Goal: Task Accomplishment & Management: Complete application form

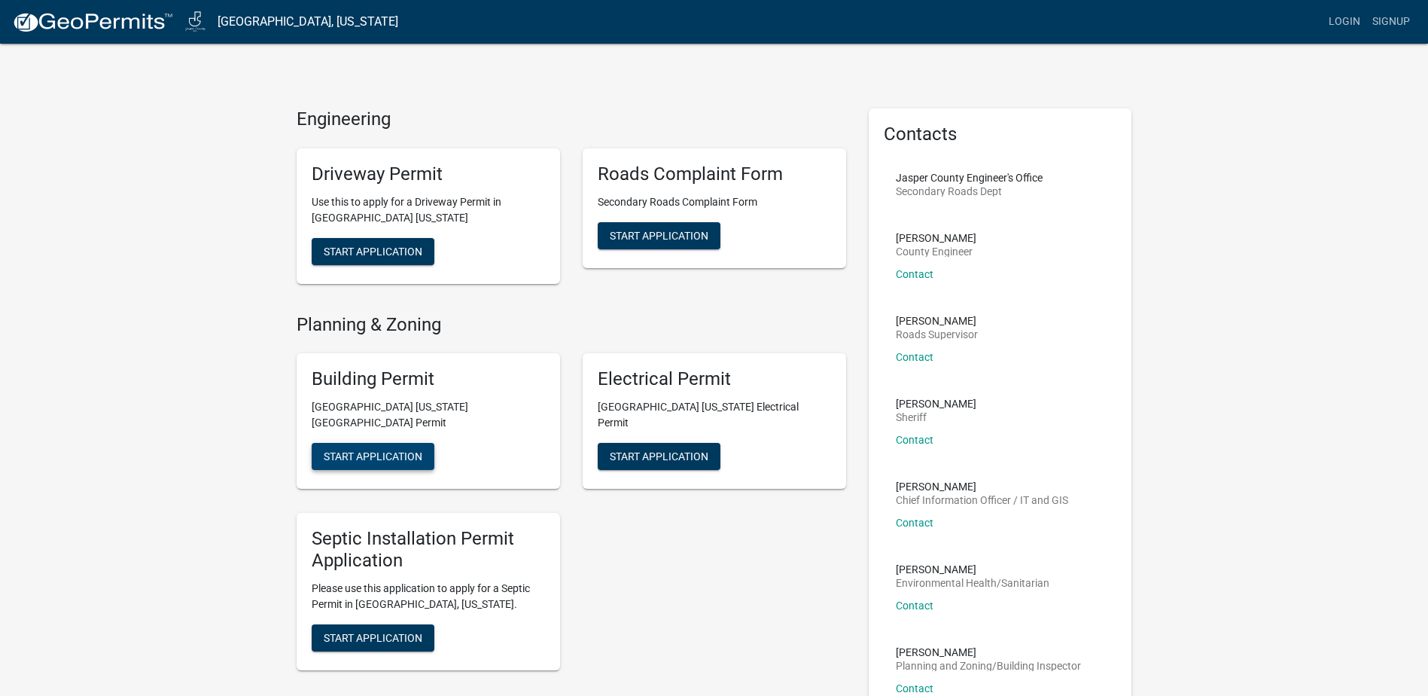
click at [404, 450] on span "Start Application" at bounding box center [373, 456] width 99 height 12
click at [389, 450] on span "Start Application" at bounding box center [373, 456] width 99 height 12
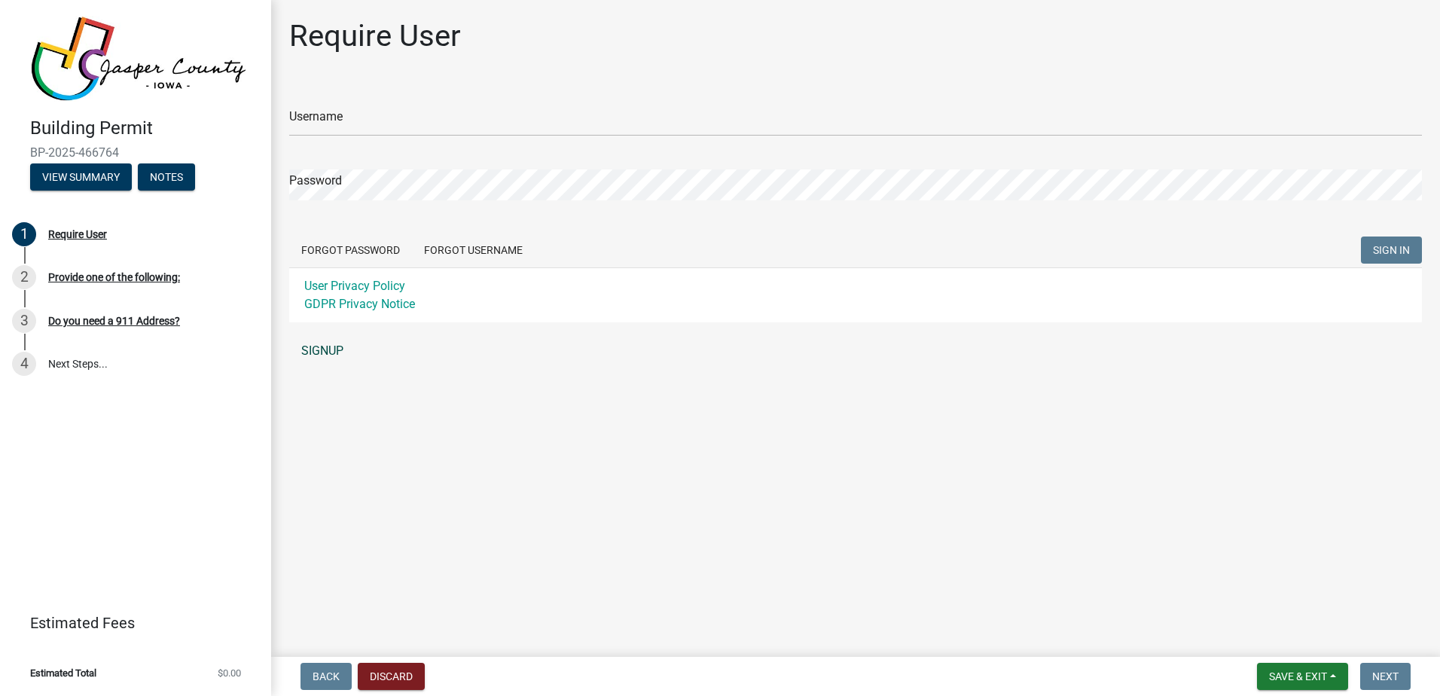
click at [327, 343] on link "SIGNUP" at bounding box center [855, 351] width 1132 height 30
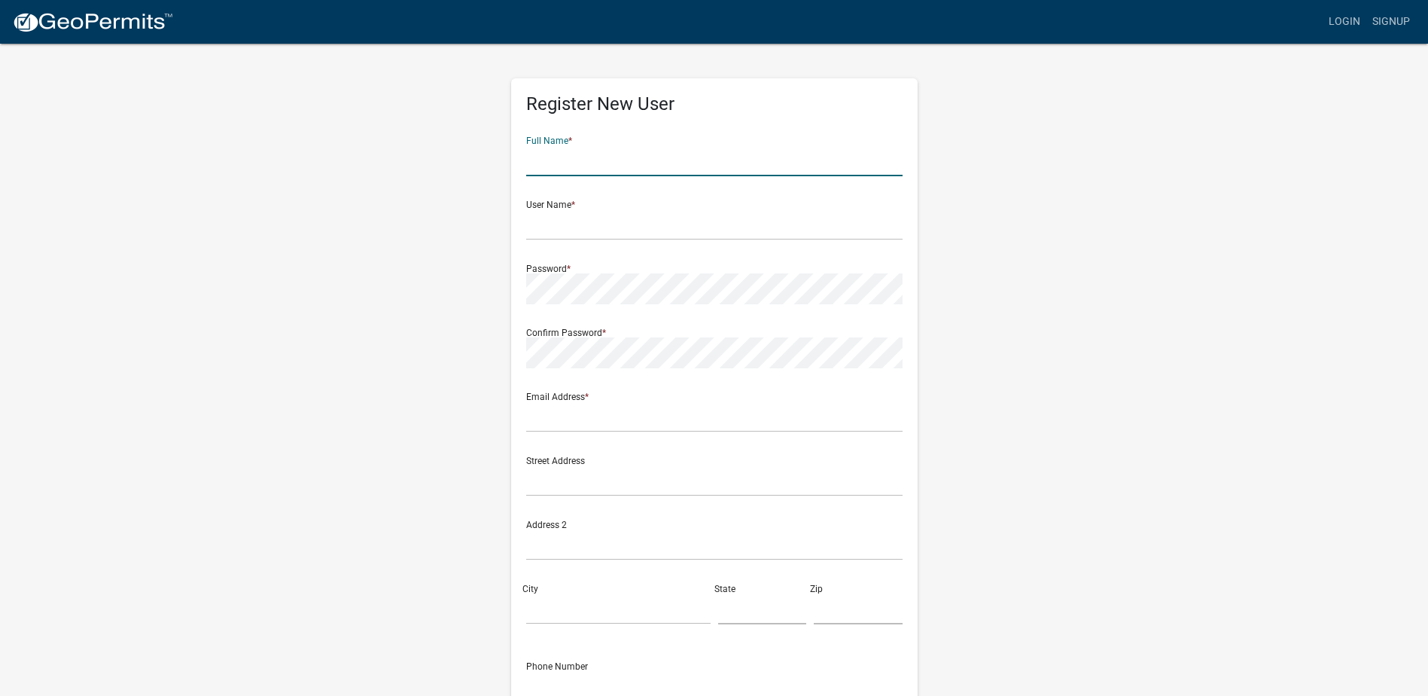
click at [660, 157] on input "text" at bounding box center [714, 160] width 376 height 31
type input "Stephen Day"
type input "[DOMAIN_NAME][EMAIL_ADDRESS][DOMAIN_NAME]"
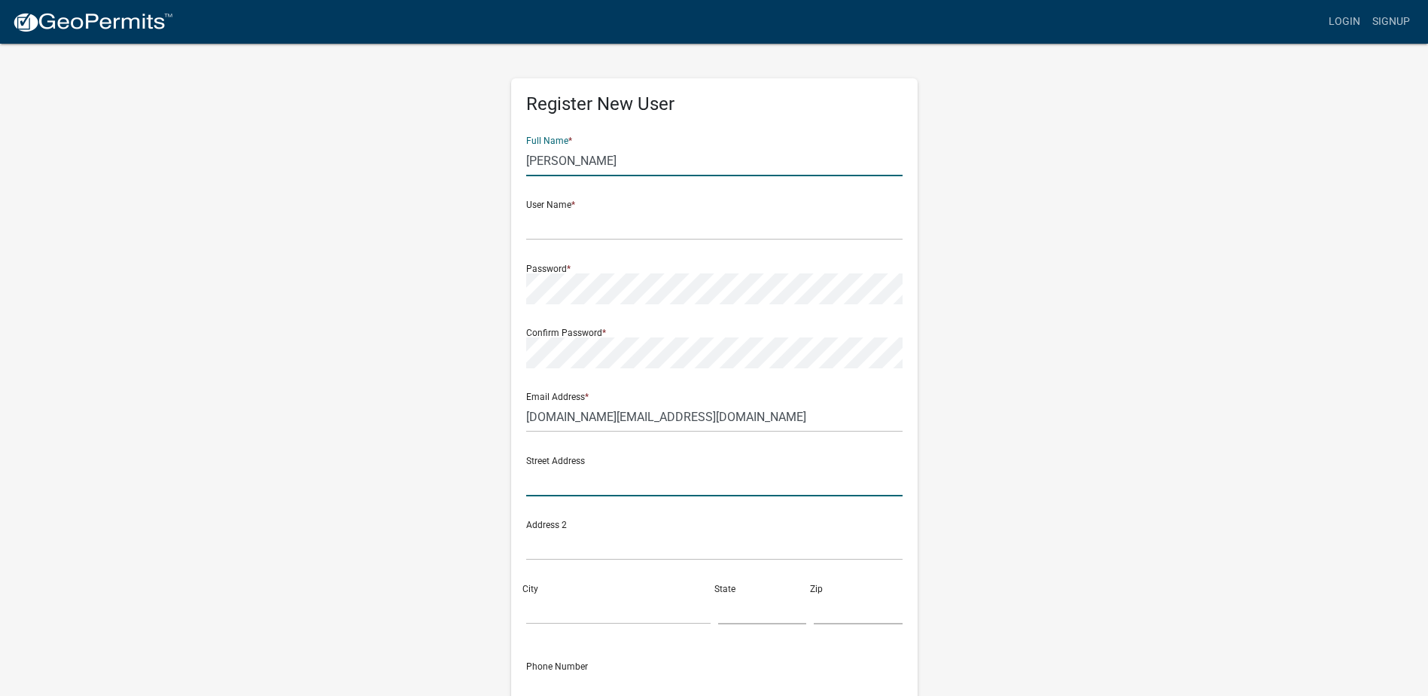
type input "7123 S 277th E Ave"
type input "Broken Arrow"
type input "Oklahoma"
type input "74014"
type input "9183849936"
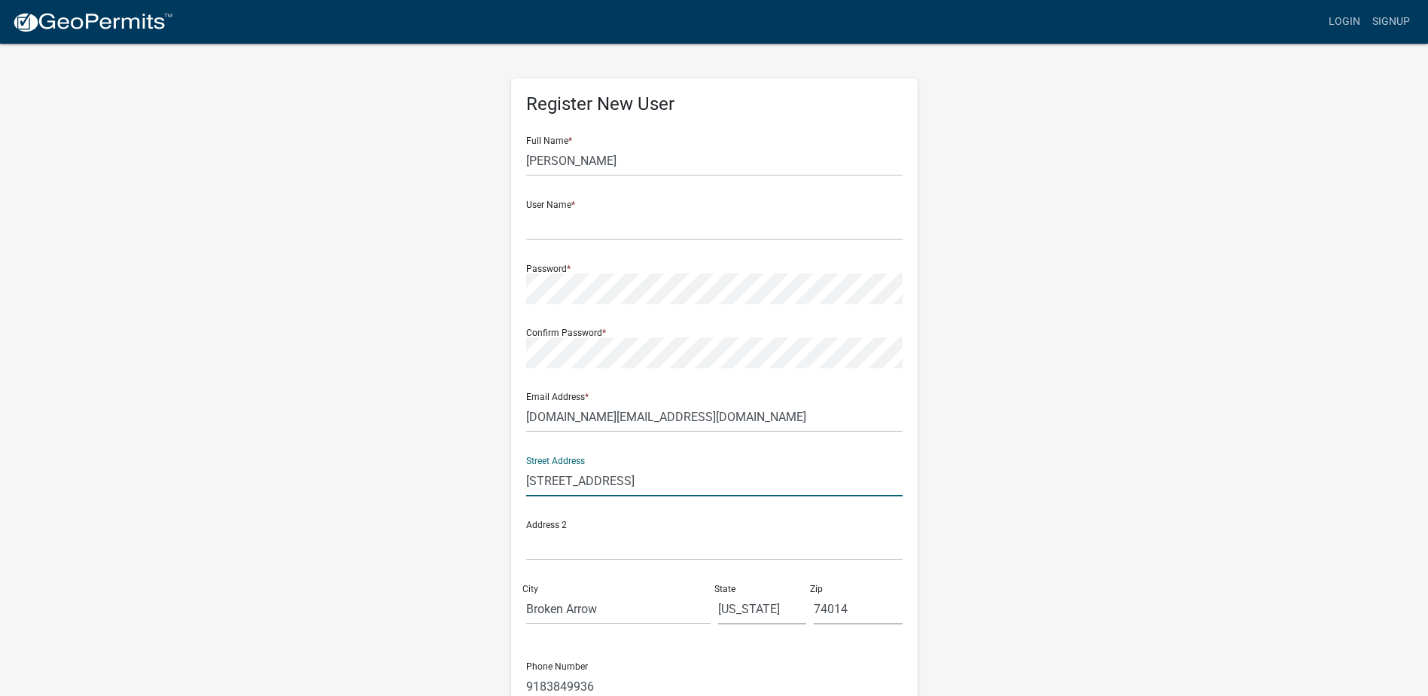
drag, startPoint x: 629, startPoint y: 483, endPoint x: 446, endPoint y: 498, distance: 183.5
click at [446, 498] on div "Register New User Full Name * Stephen Day User Name * Password * Confirm Passwo…" at bounding box center [714, 445] width 858 height 806
type input "100 W 5th St"
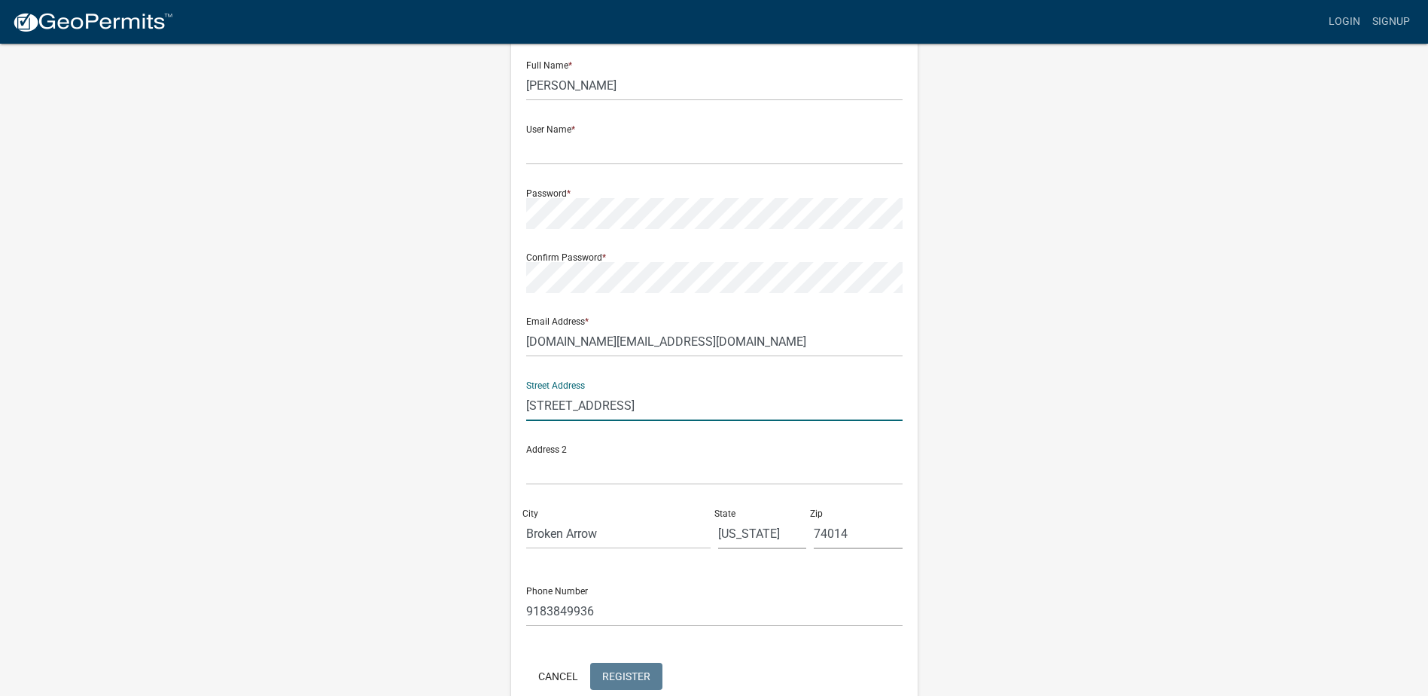
scroll to position [151, 0]
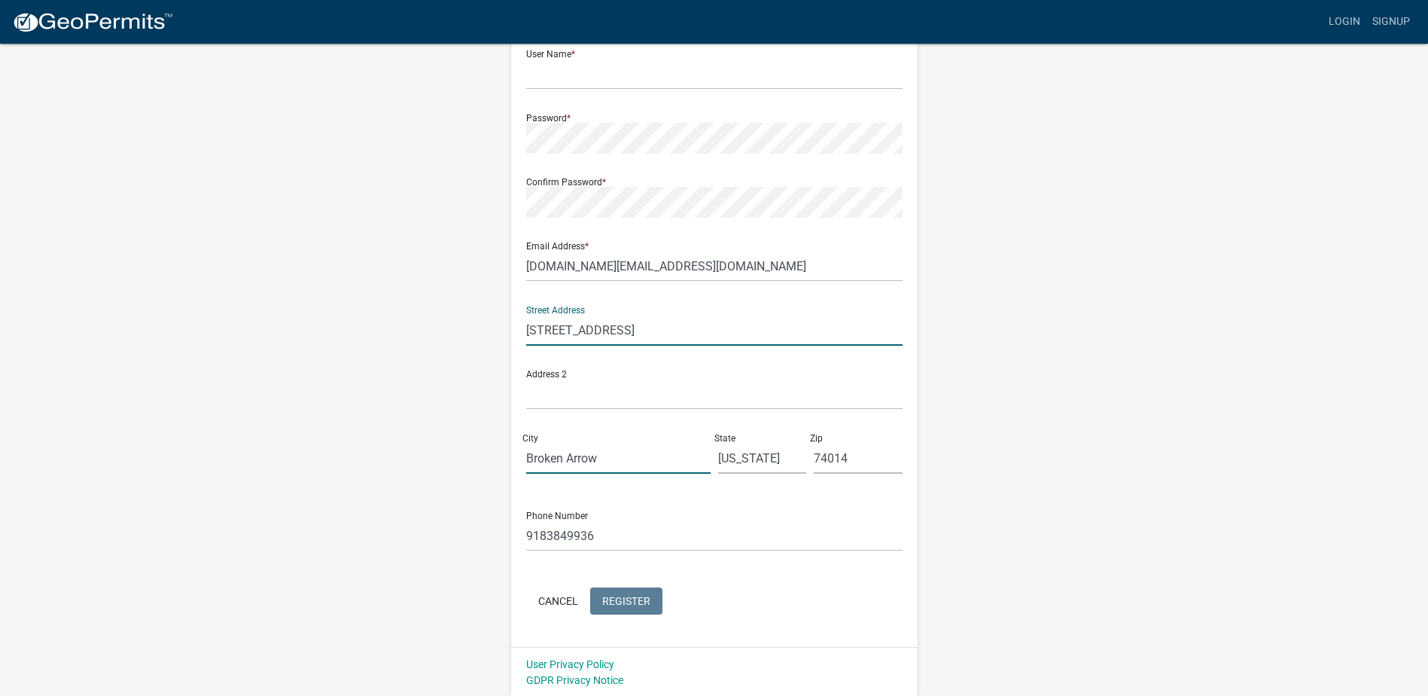
click at [597, 465] on input "Broken Arrow" at bounding box center [618, 458] width 184 height 31
type input "Tulsa"
click at [845, 467] on input "74014" at bounding box center [858, 458] width 89 height 31
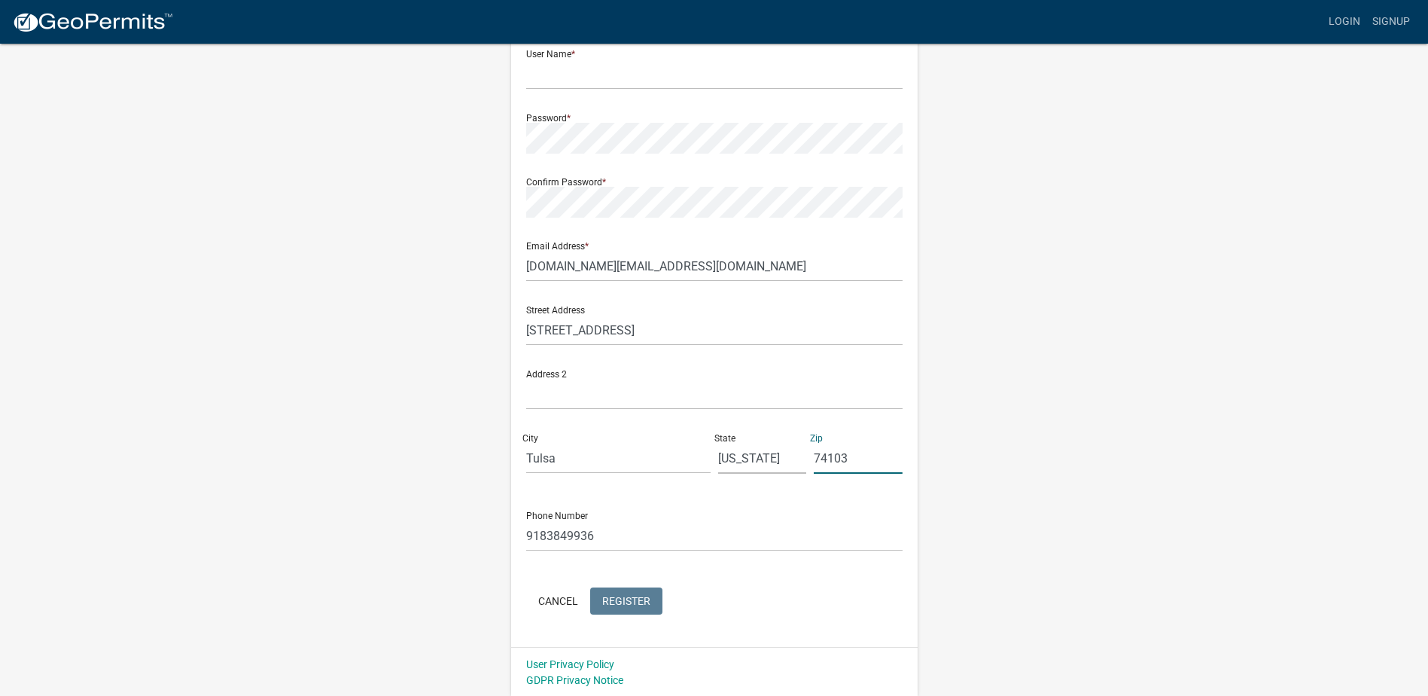
type input "74103"
click at [1139, 529] on div "Register New User Full Name * Stephen Day User Name * Password * Confirm Passwo…" at bounding box center [714, 295] width 858 height 806
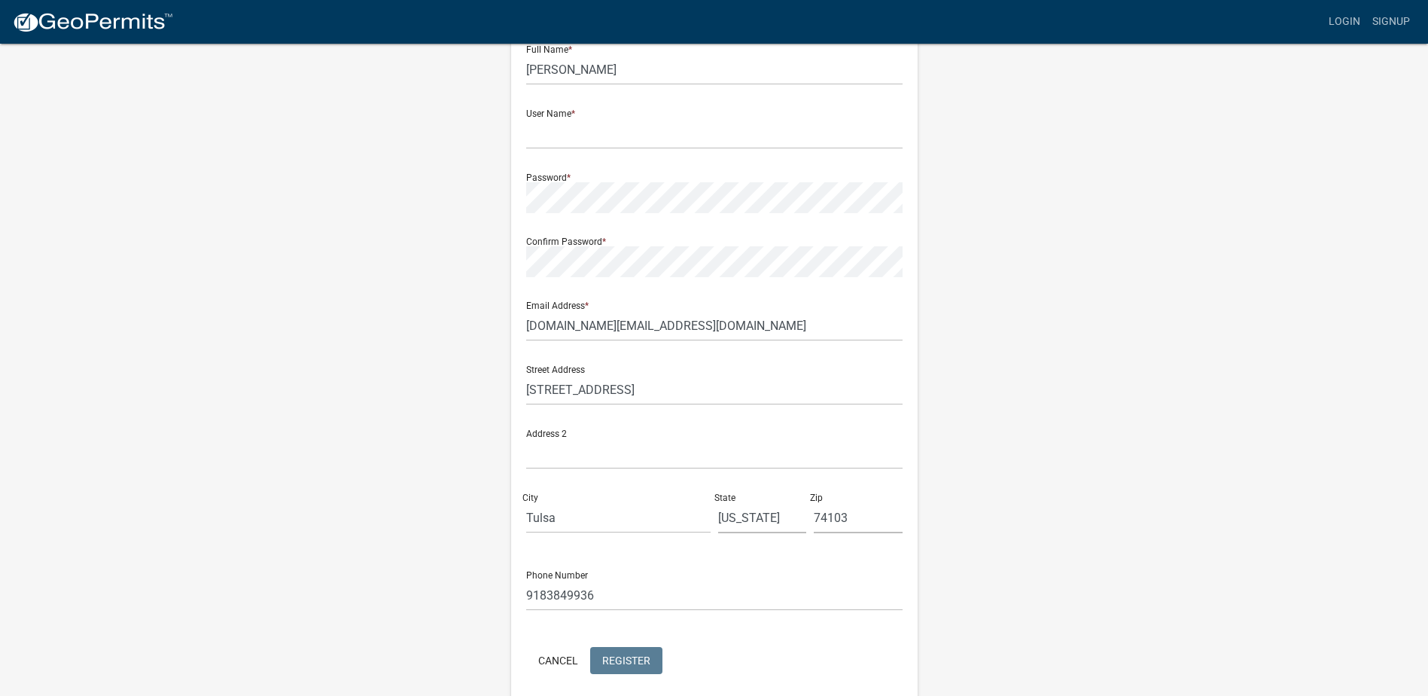
scroll to position [0, 0]
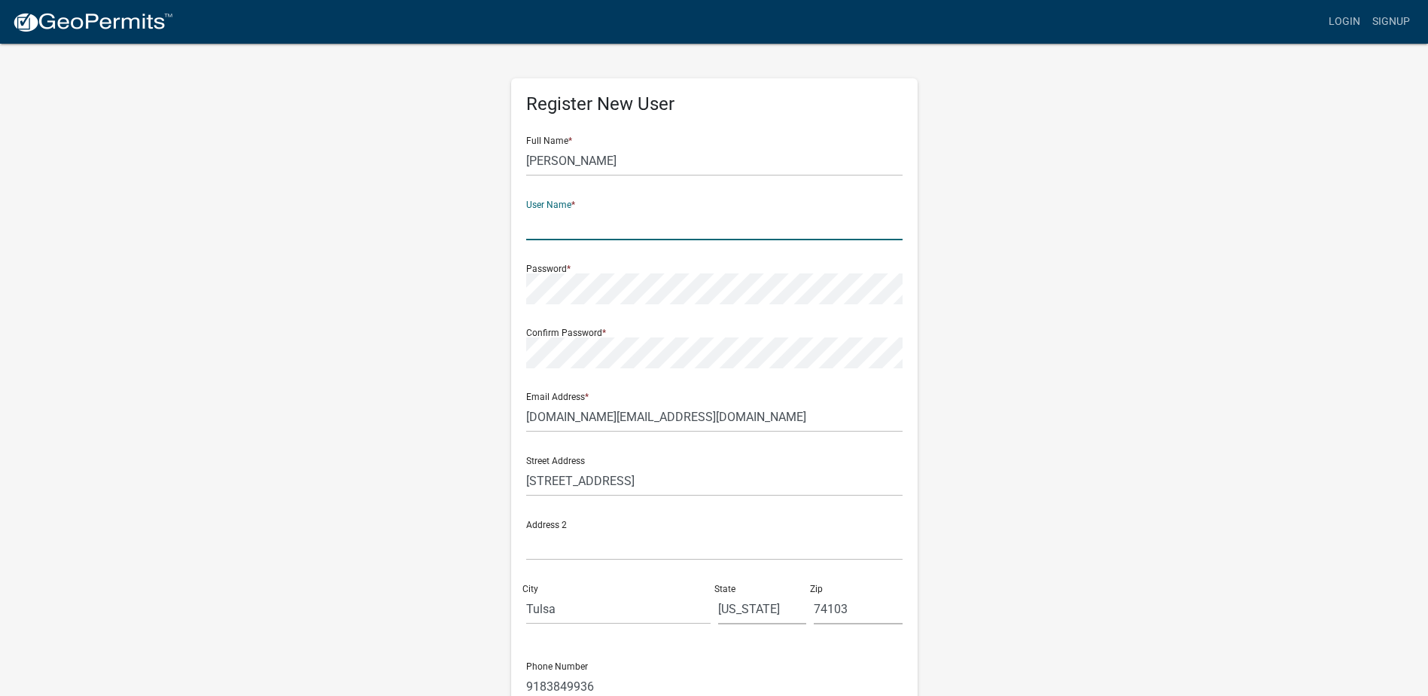
click at [638, 230] on input "text" at bounding box center [714, 224] width 376 height 31
type input "[DOMAIN_NAME][EMAIL_ADDRESS][DOMAIN_NAME]"
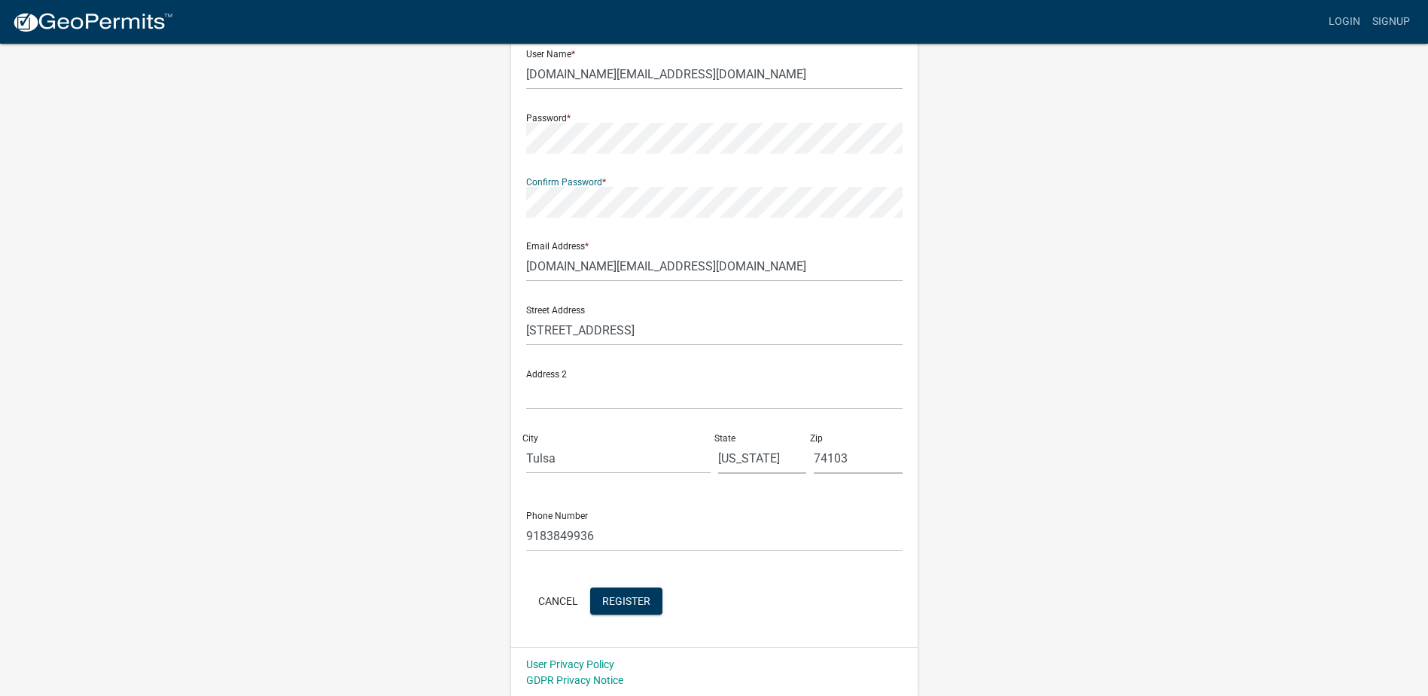
scroll to position [152, 0]
click at [638, 605] on span "Register" at bounding box center [626, 599] width 48 height 12
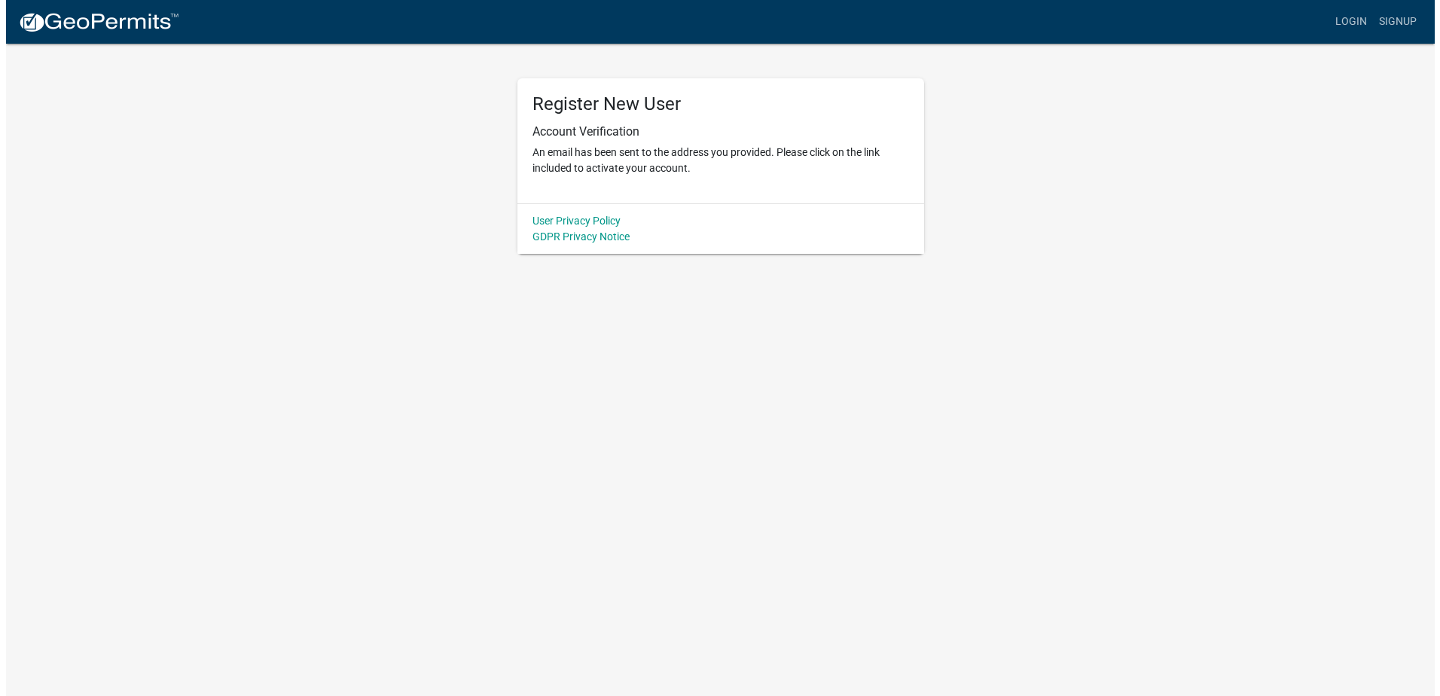
scroll to position [0, 0]
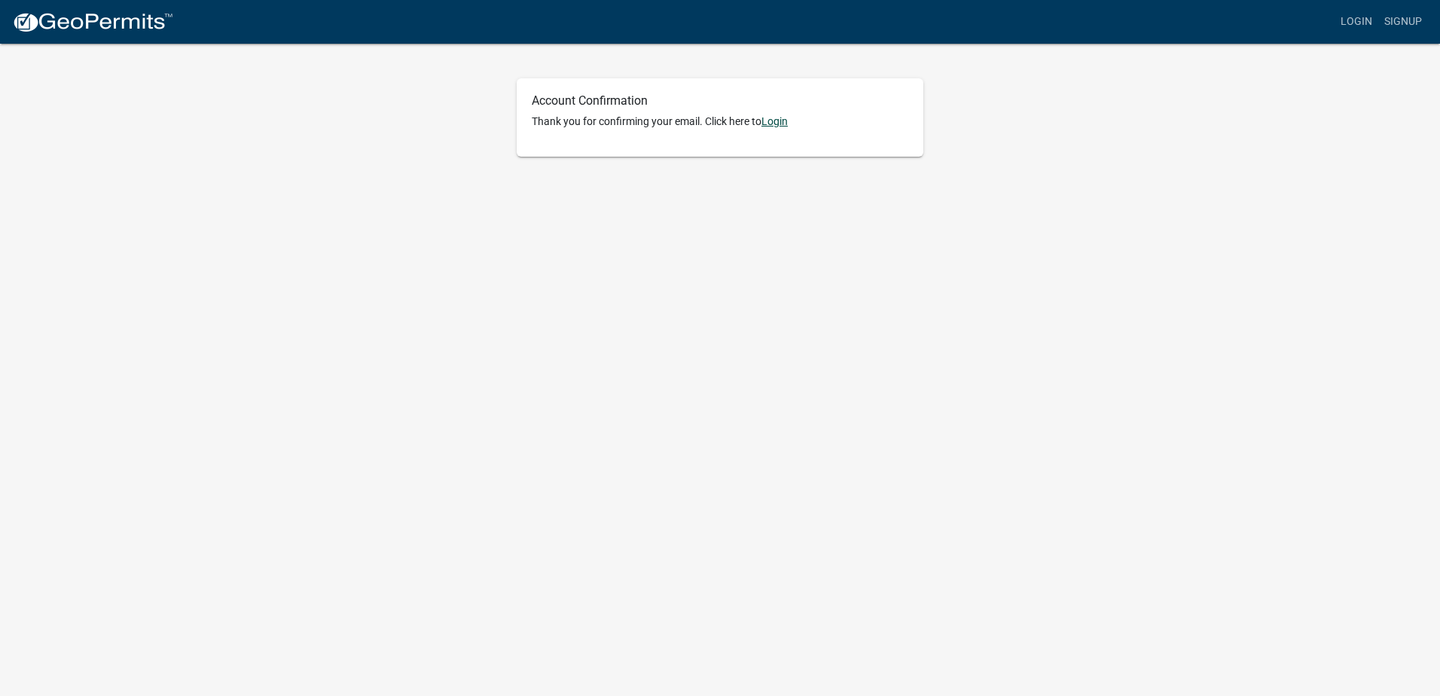
click at [774, 119] on link "Login" at bounding box center [774, 121] width 26 height 12
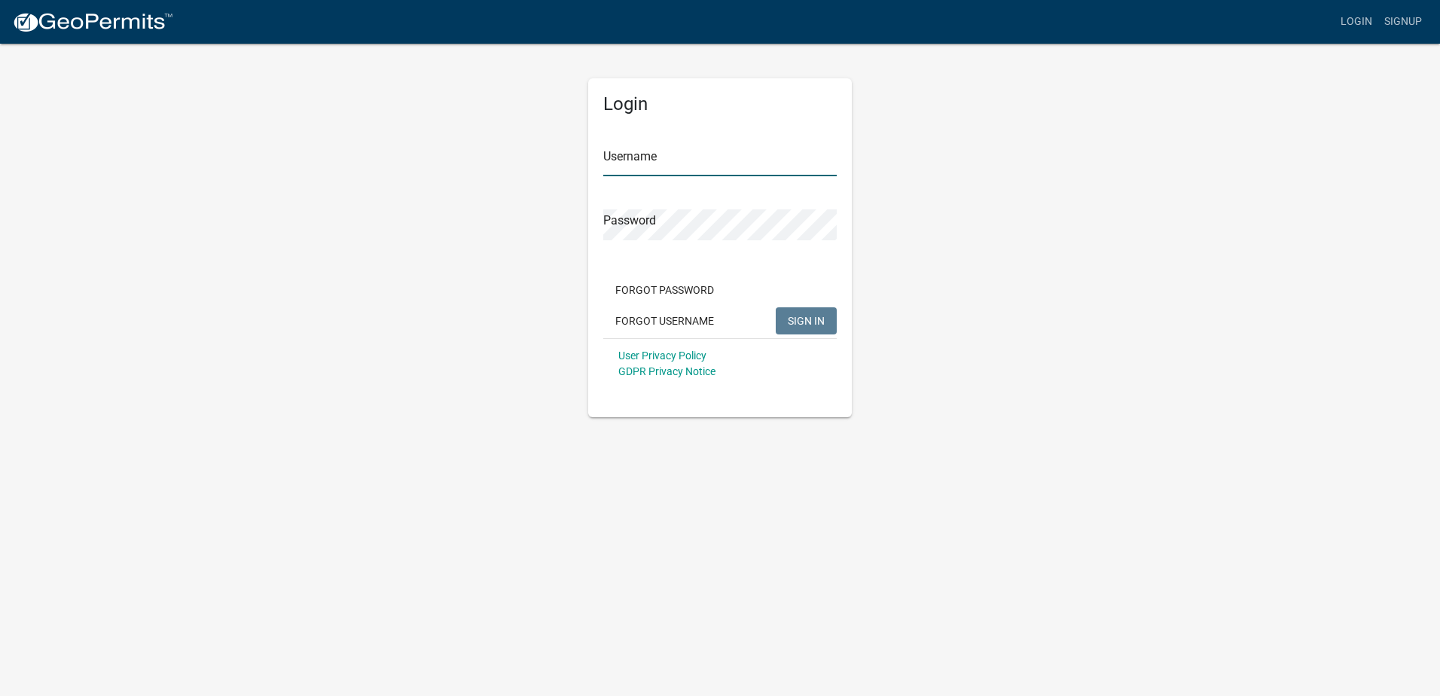
type input "[DOMAIN_NAME][EMAIL_ADDRESS][DOMAIN_NAME]"
click at [677, 161] on input "[DOMAIN_NAME][EMAIL_ADDRESS][DOMAIN_NAME]" at bounding box center [719, 160] width 233 height 31
click at [782, 120] on div "Login Username stephen.day@oneok.com Password Forgot Password Forgot Username S…" at bounding box center [720, 247] width 264 height 339
click at [805, 317] on span "SIGN IN" at bounding box center [806, 320] width 37 height 12
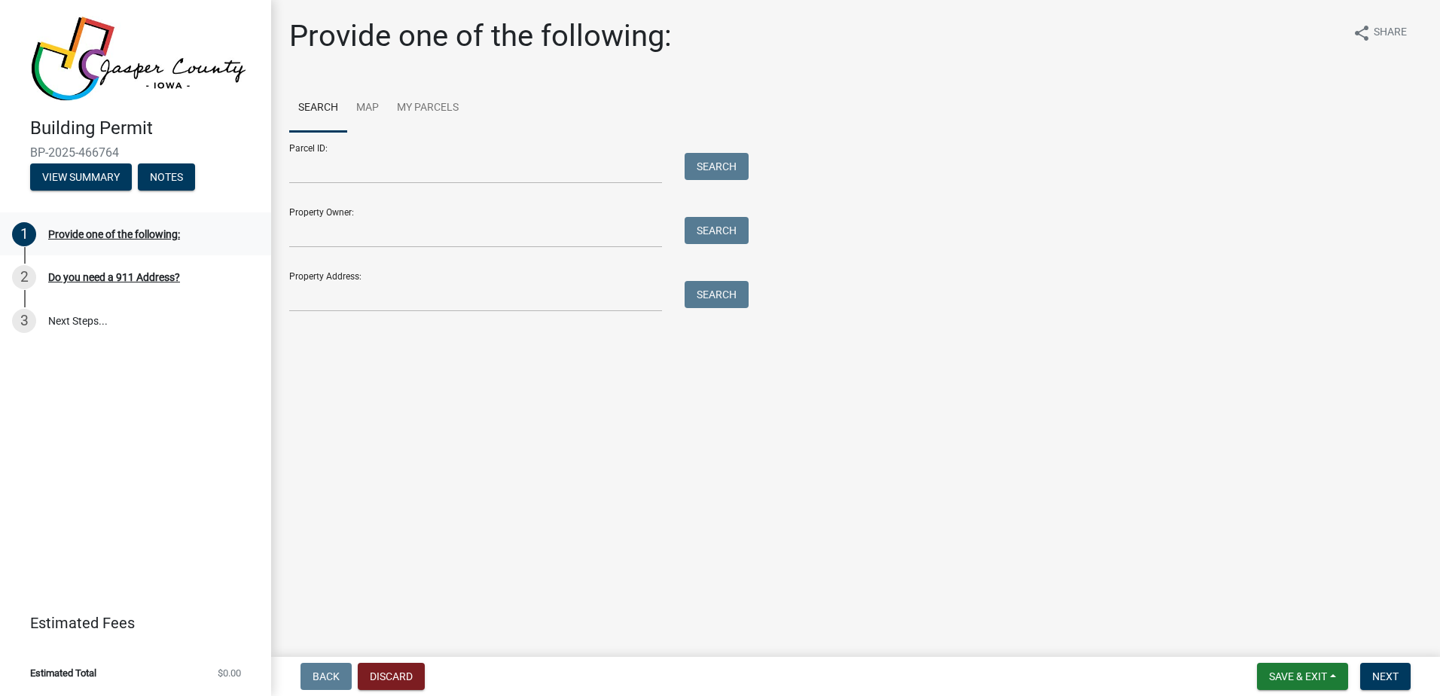
click at [76, 234] on div "Provide one of the following:" at bounding box center [114, 234] width 132 height 11
click at [391, 677] on button "Discard" at bounding box center [391, 676] width 67 height 27
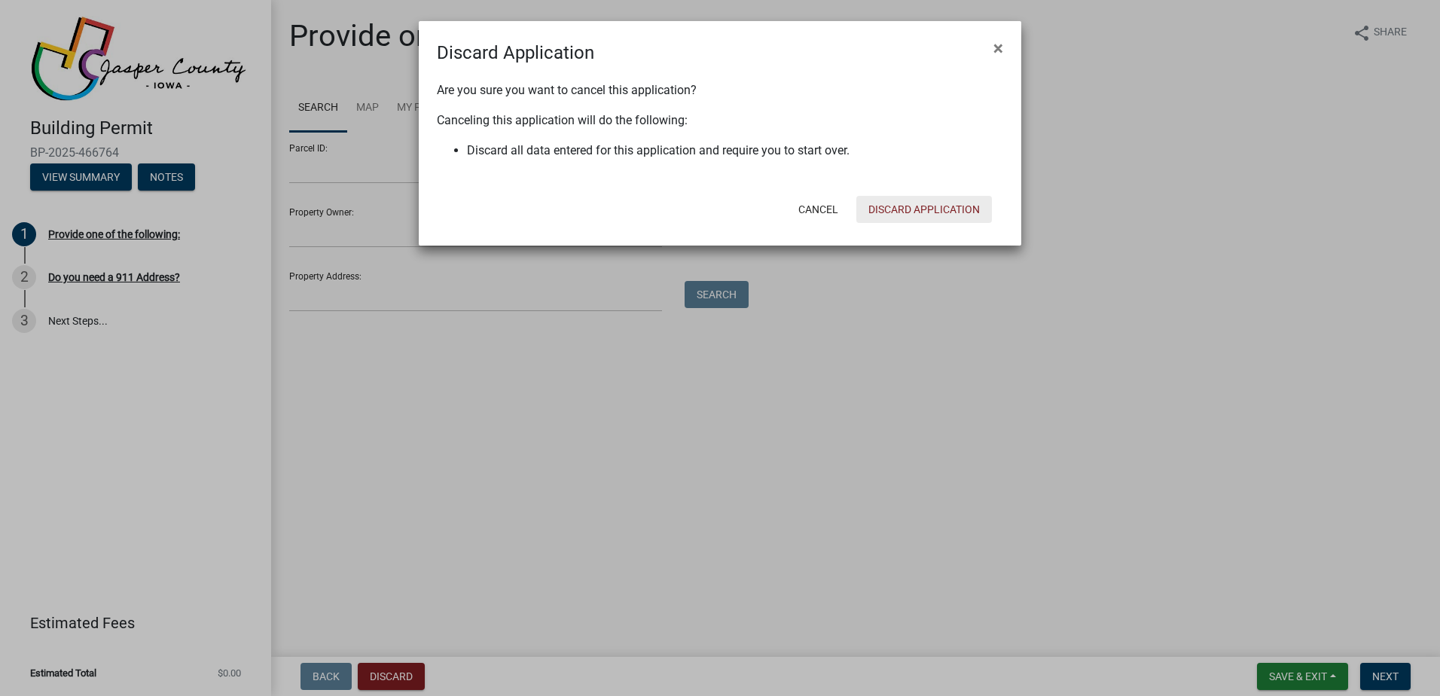
click at [903, 209] on button "Discard Application" at bounding box center [924, 209] width 136 height 27
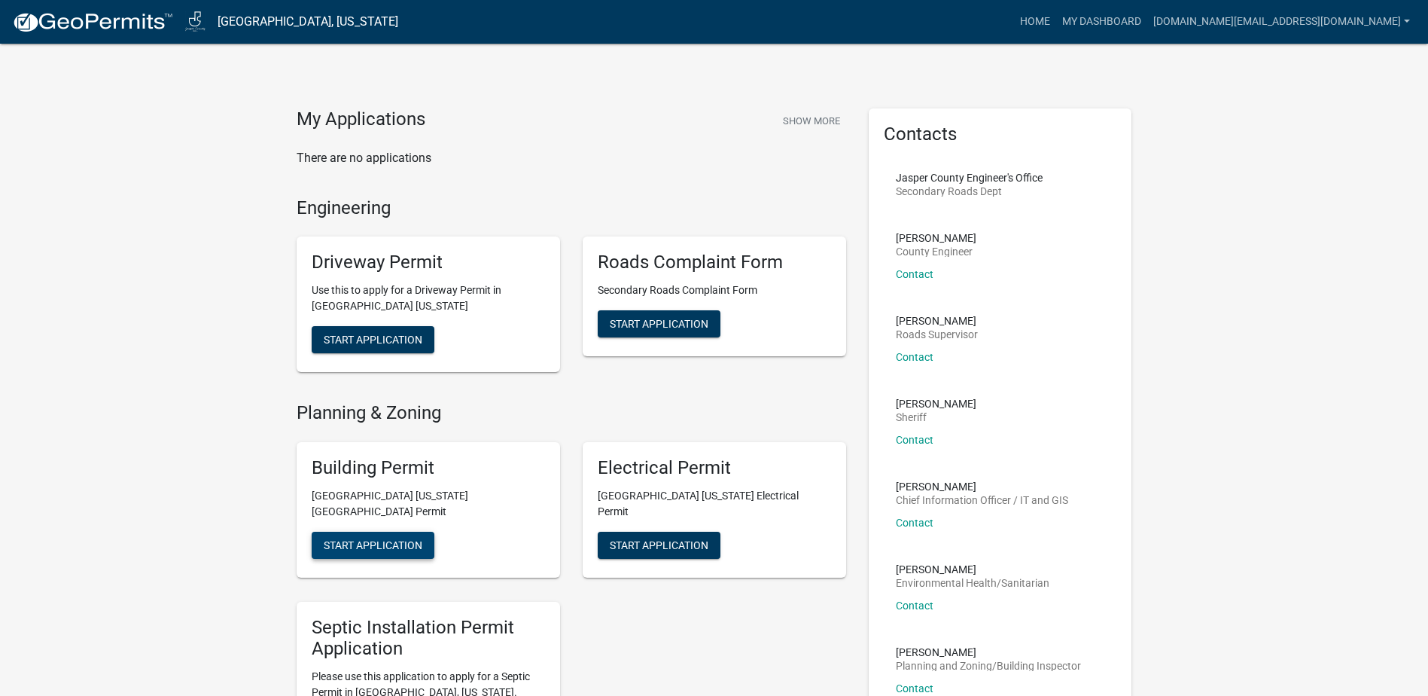
click at [396, 538] on span "Start Application" at bounding box center [373, 544] width 99 height 12
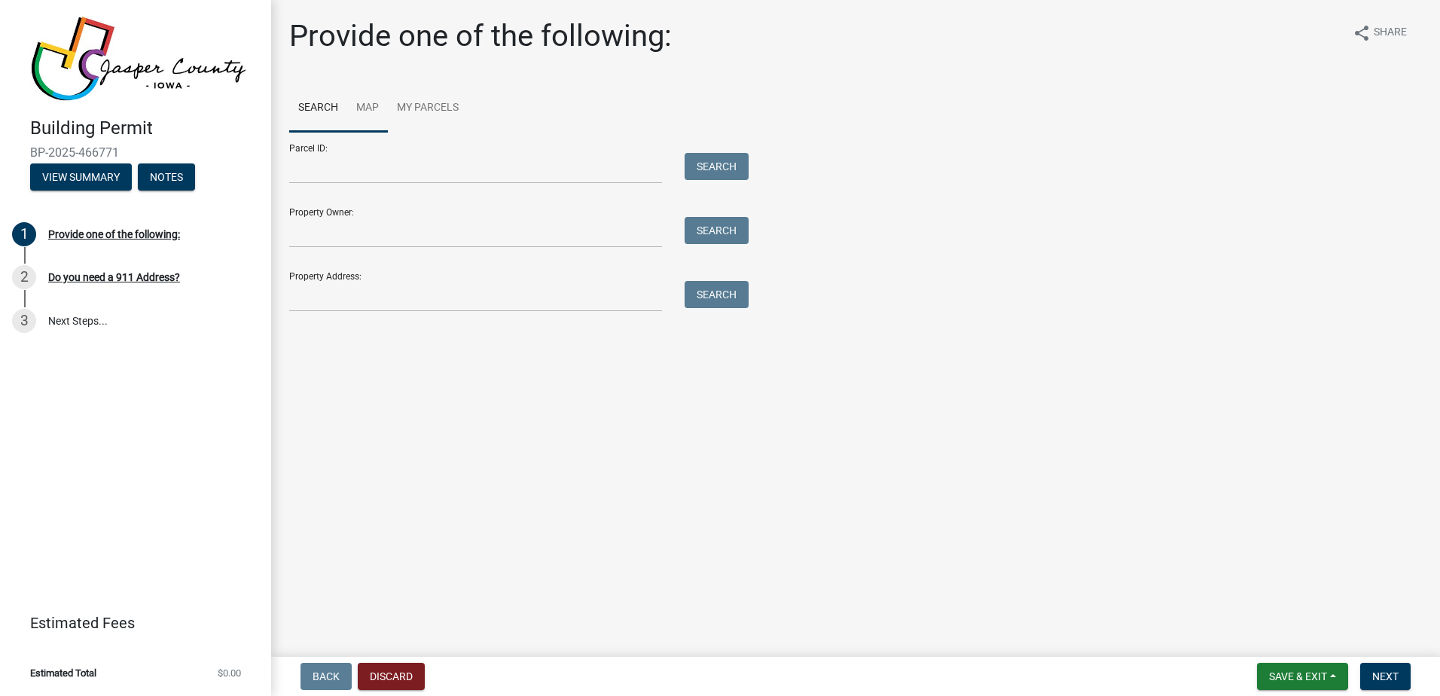
click at [367, 108] on link "Map" at bounding box center [367, 108] width 41 height 48
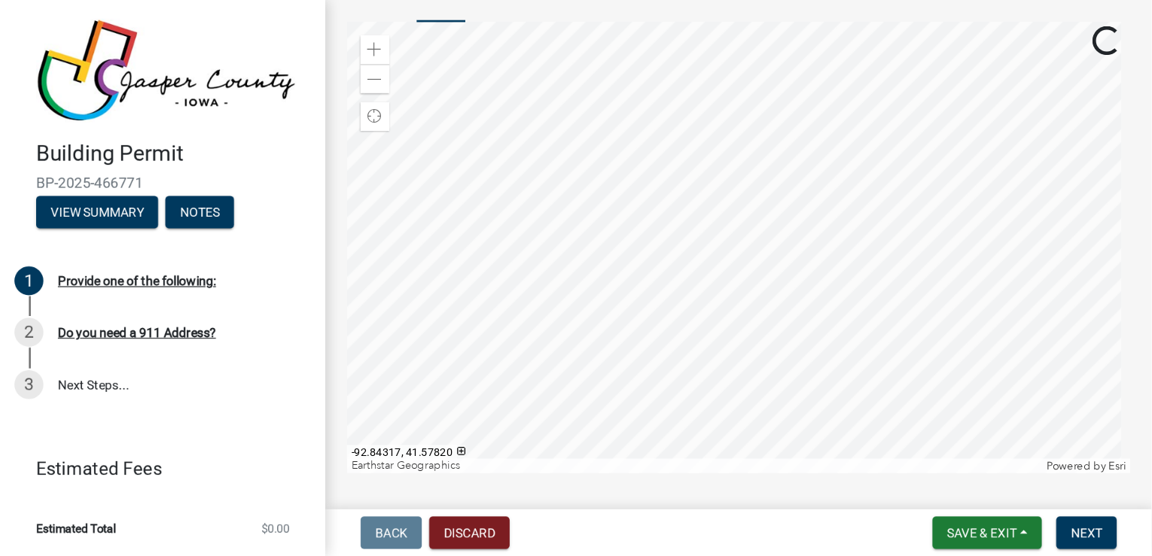
scroll to position [98, 0]
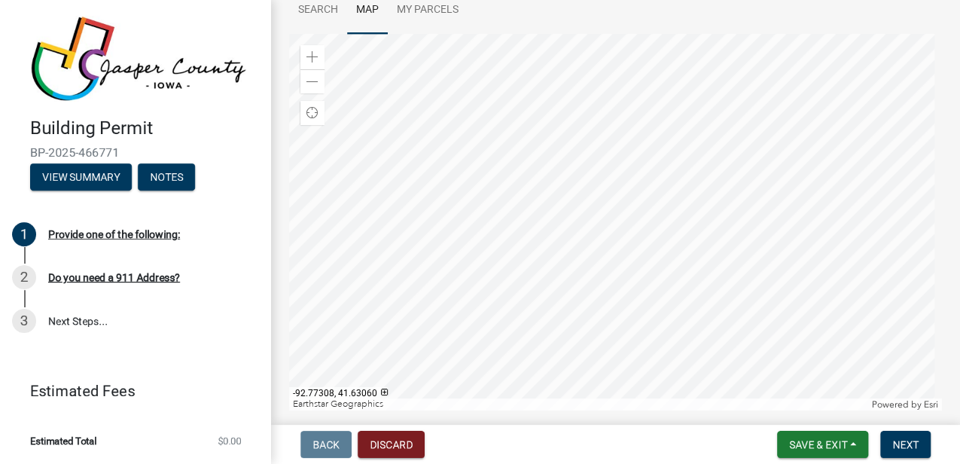
click at [772, 258] on div at bounding box center [615, 222] width 653 height 376
click at [715, 240] on div at bounding box center [615, 222] width 653 height 376
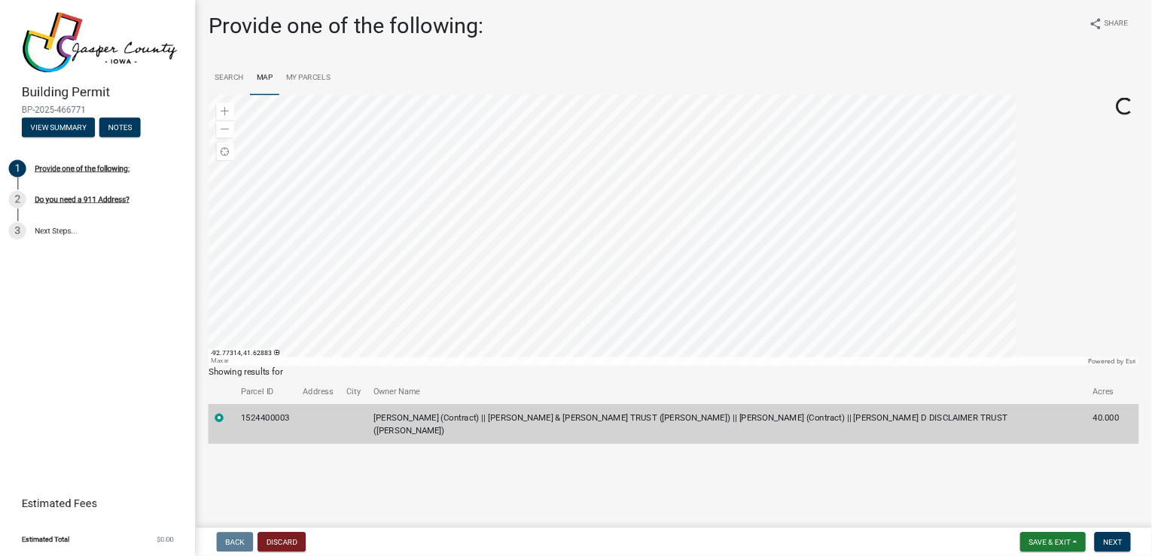
scroll to position [0, 0]
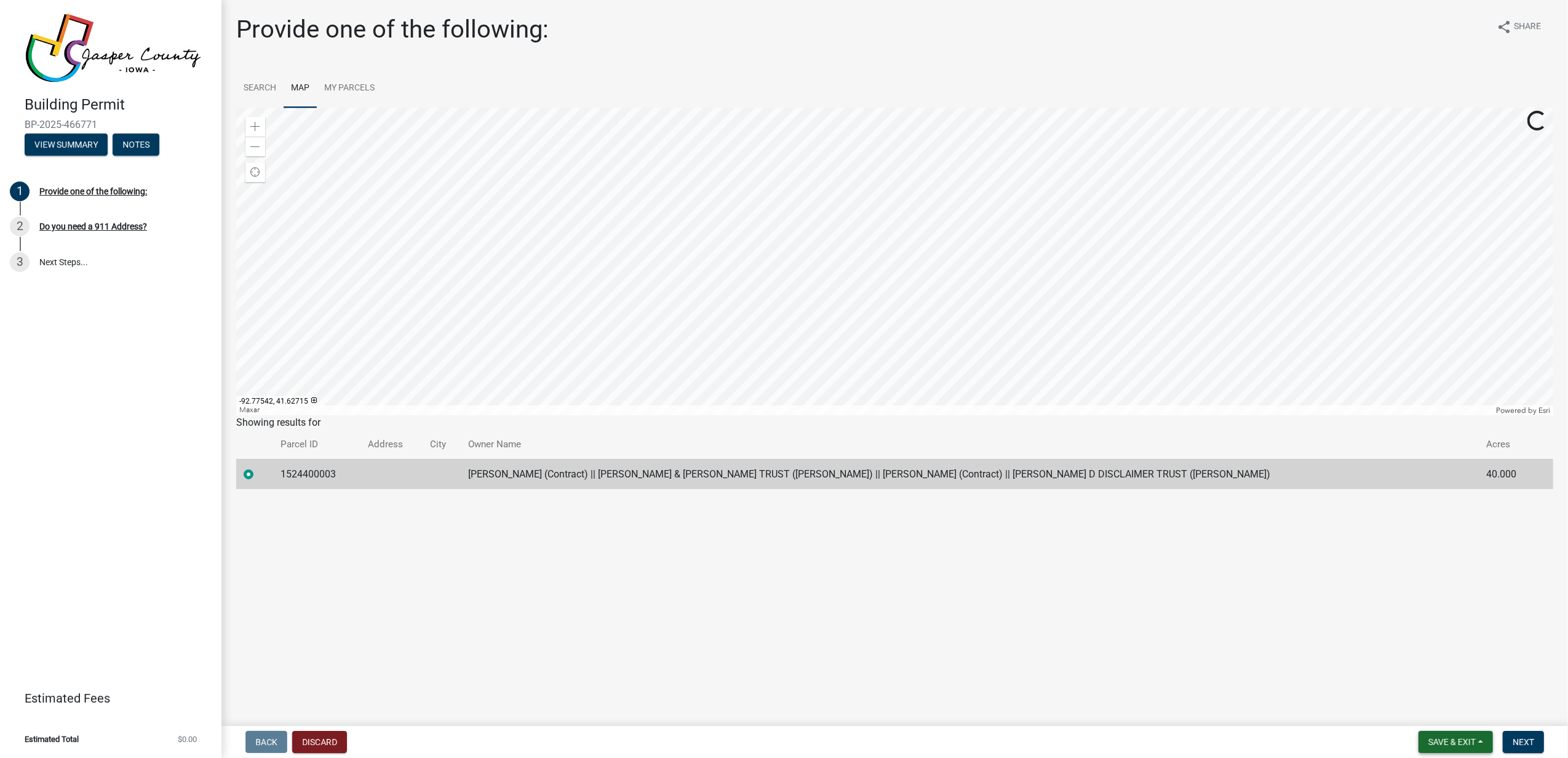
click at [1176, 568] on span "Save & Exit" at bounding box center [1452, 742] width 47 height 10
click at [1176, 568] on button "Save" at bounding box center [1444, 680] width 98 height 29
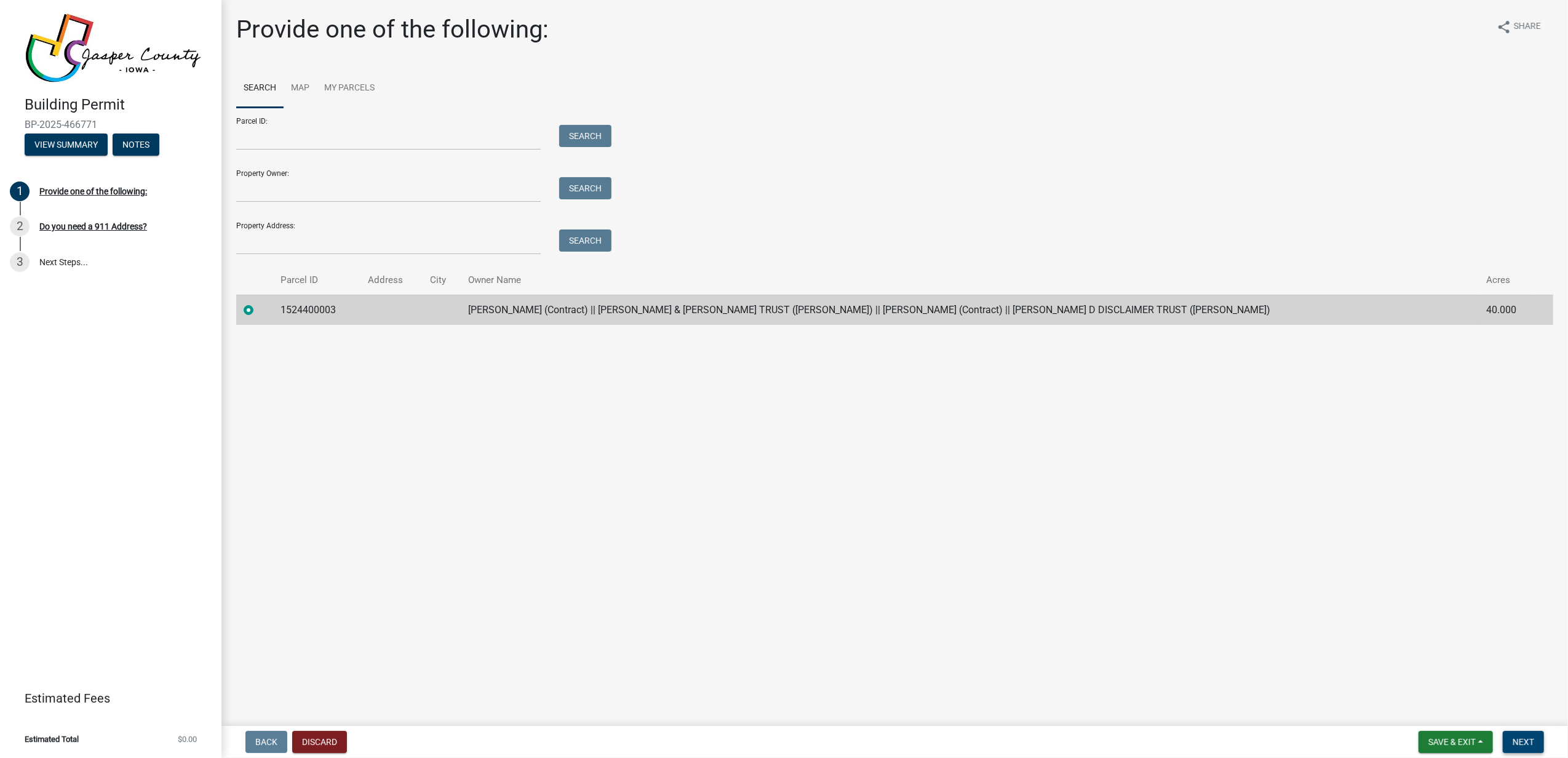
click at [1176, 568] on span "Next" at bounding box center [1523, 742] width 21 height 10
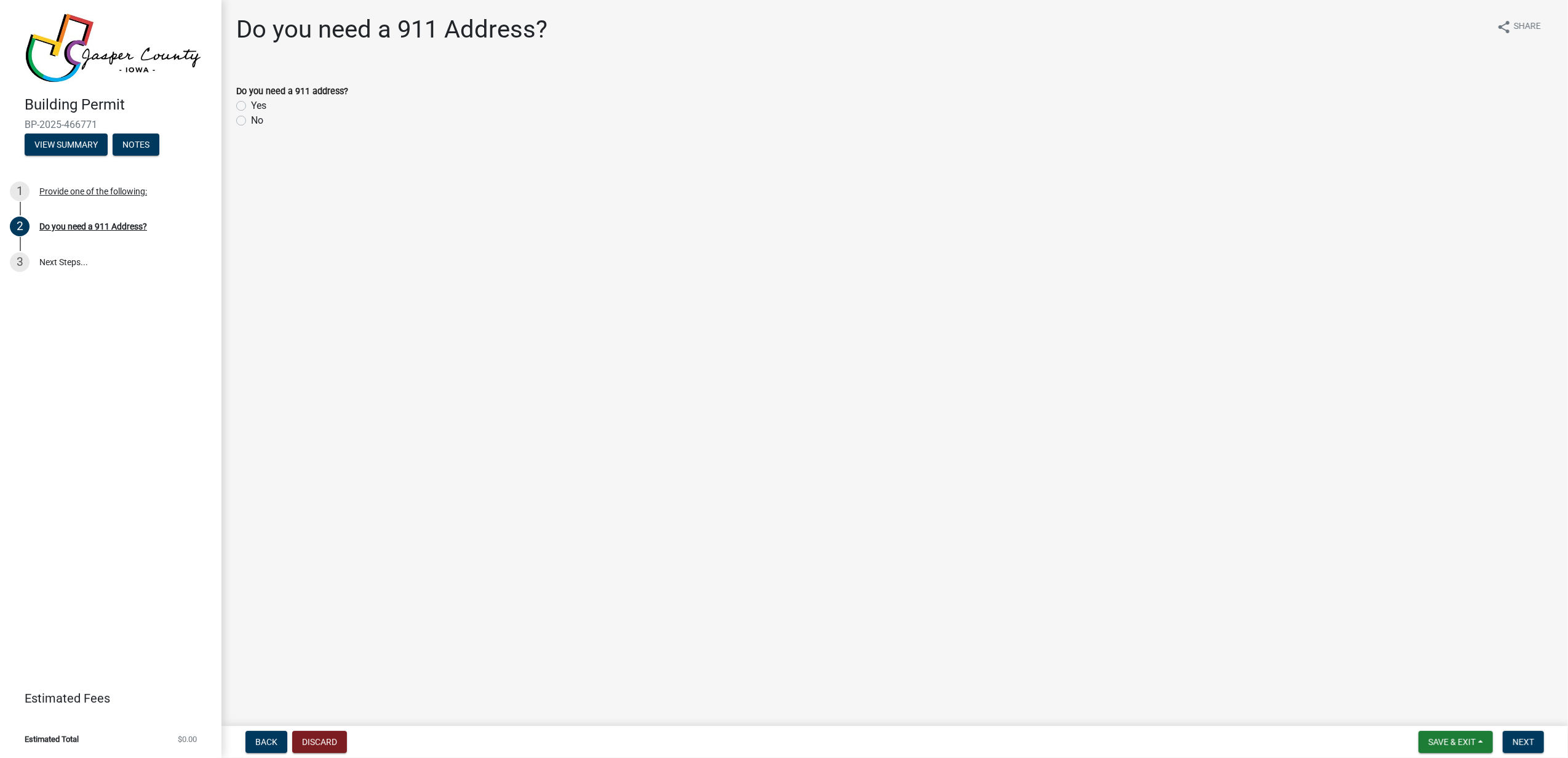
click at [256, 121] on label "No" at bounding box center [257, 121] width 12 height 15
click at [256, 121] on input "No" at bounding box center [255, 118] width 8 height 8
radio input "true"
click at [1176, 568] on span "Next" at bounding box center [1523, 742] width 21 height 10
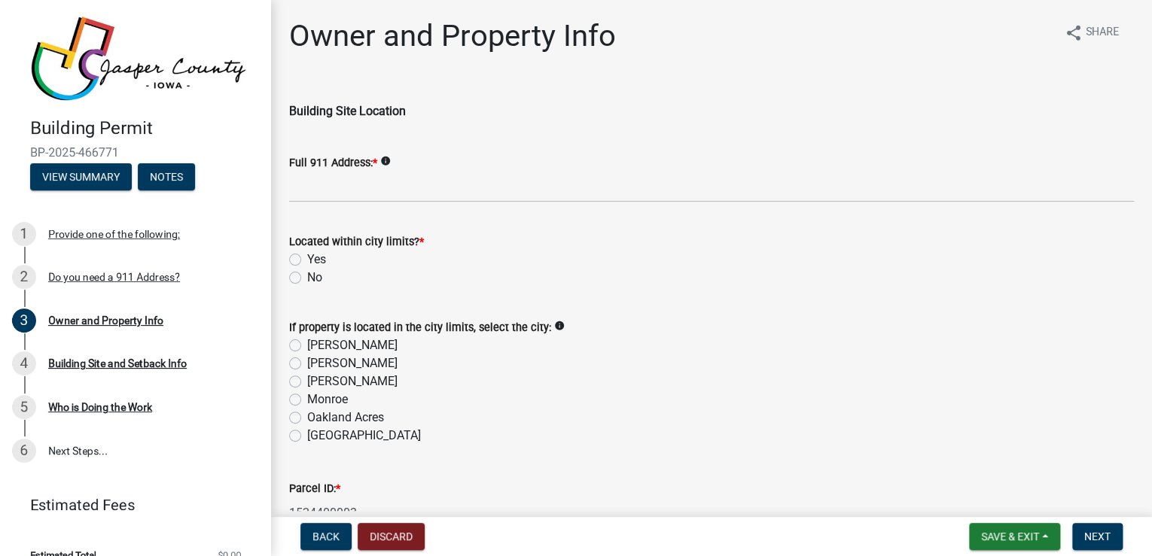
click at [307, 277] on label "No" at bounding box center [314, 278] width 15 height 18
click at [307, 277] on input "No" at bounding box center [312, 274] width 10 height 10
radio input "true"
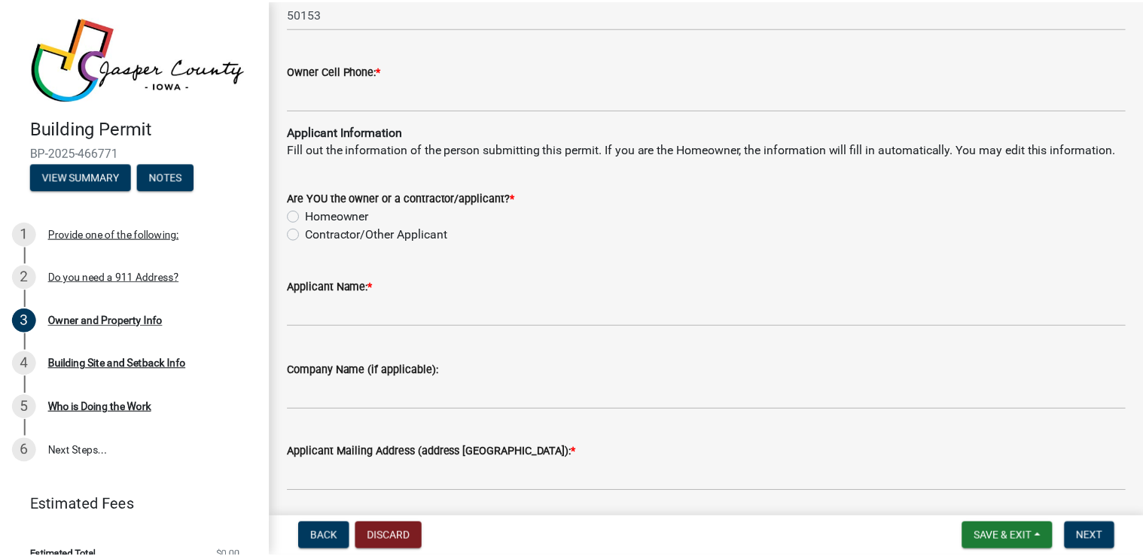
scroll to position [1385, 0]
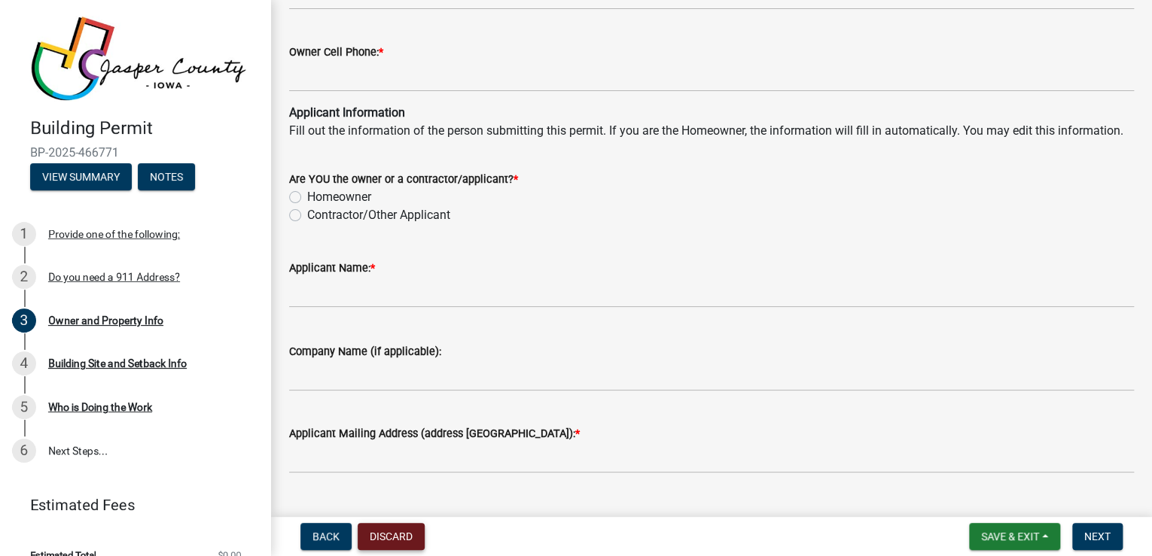
click at [385, 542] on button "Discard" at bounding box center [391, 536] width 67 height 27
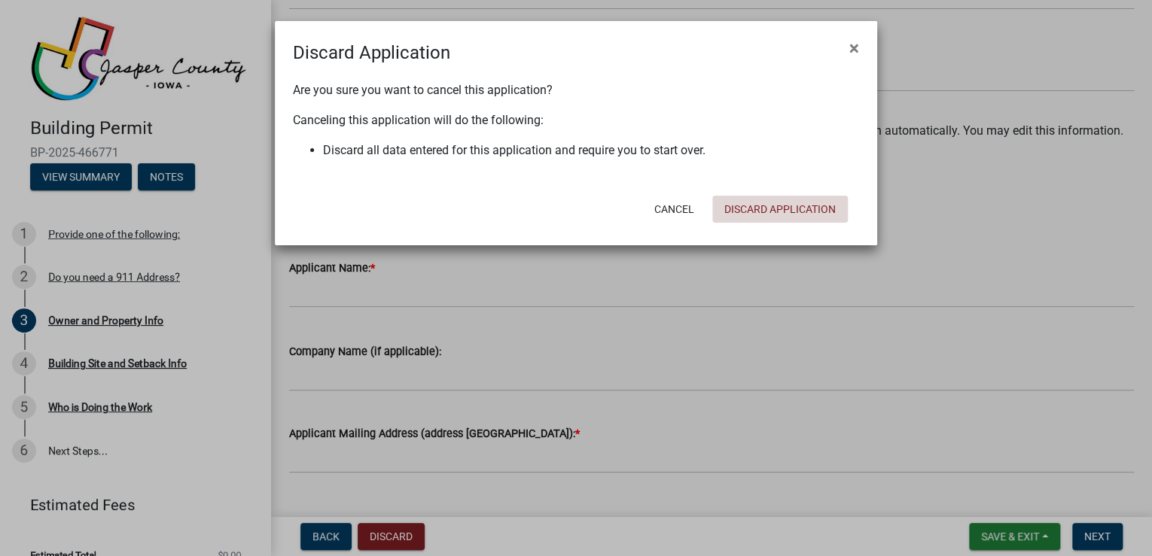
click at [779, 211] on button "Discard Application" at bounding box center [780, 209] width 136 height 27
